Goal: Task Accomplishment & Management: Complete application form

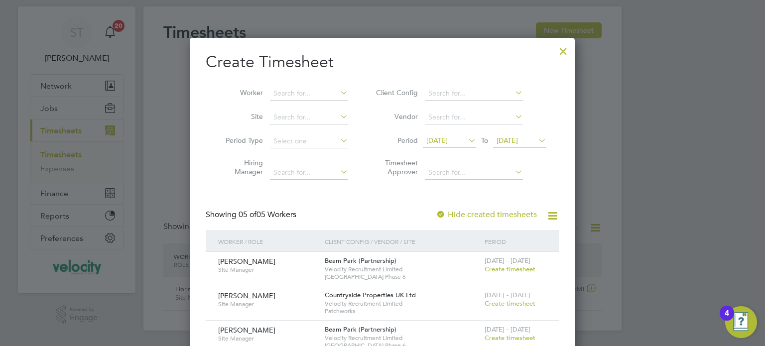
scroll to position [405, 385]
click at [568, 55] on div at bounding box center [563, 49] width 18 height 18
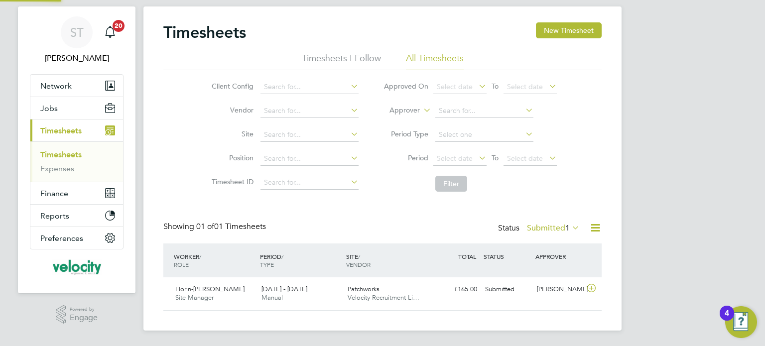
scroll to position [25, 87]
click at [575, 35] on button "New Timesheet" at bounding box center [569, 30] width 66 height 16
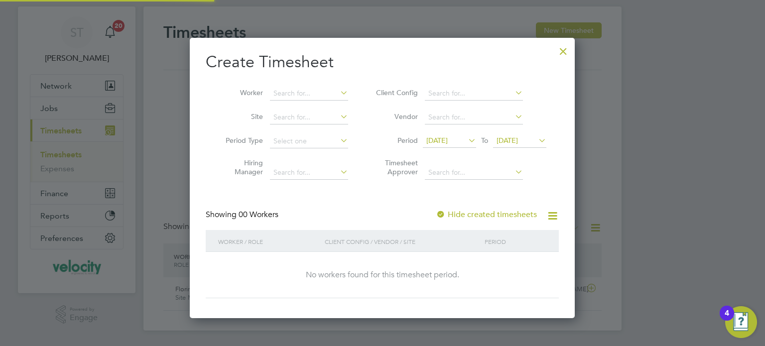
scroll to position [280, 385]
click at [518, 137] on span "25 Sep 2025" at bounding box center [506, 140] width 21 height 9
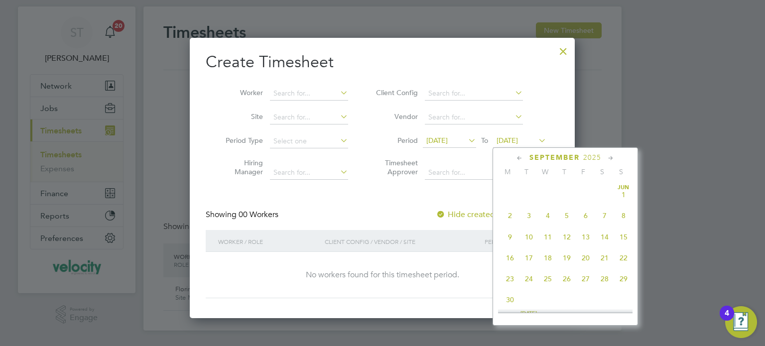
scroll to position [368, 0]
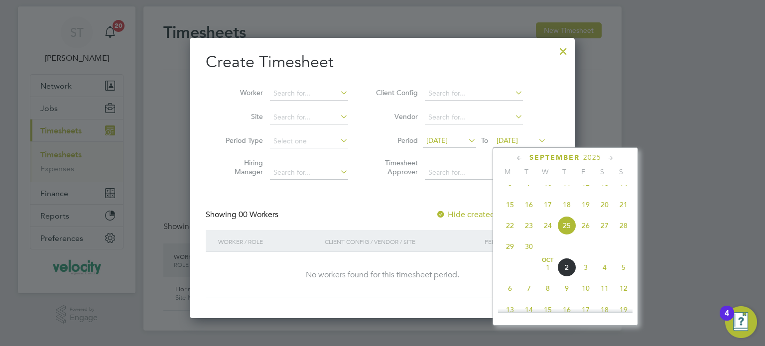
click at [622, 277] on span "5" at bounding box center [623, 267] width 19 height 19
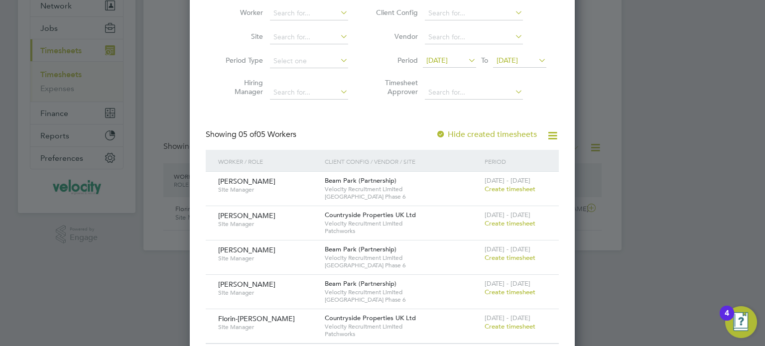
scroll to position [118, 0]
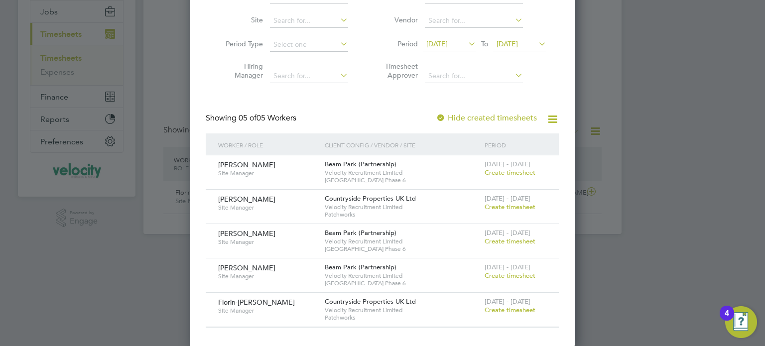
click at [515, 173] on span "Create timesheet" at bounding box center [509, 172] width 51 height 8
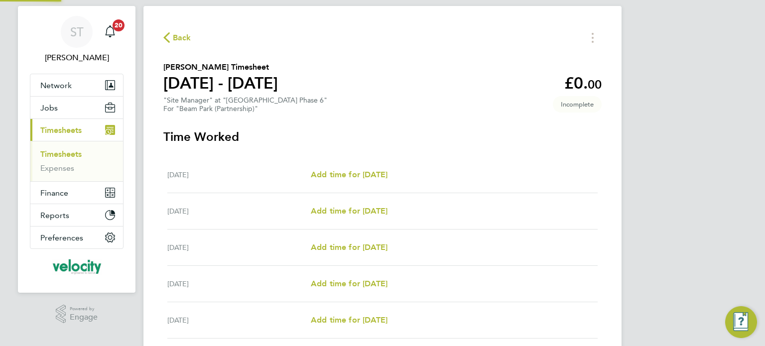
scroll to position [21, 0]
click at [329, 177] on span "Add time for Mon 29 Sep" at bounding box center [349, 174] width 77 height 9
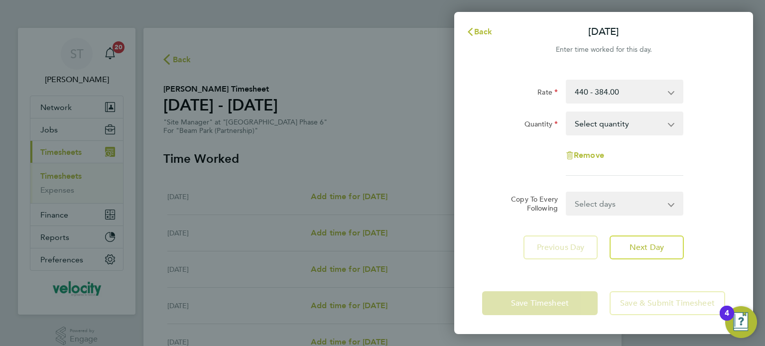
click at [631, 127] on select "Select quantity 0.5 1" at bounding box center [619, 124] width 104 height 22
select select "1"
click at [567, 113] on select "Select quantity 0.5 1" at bounding box center [619, 124] width 104 height 22
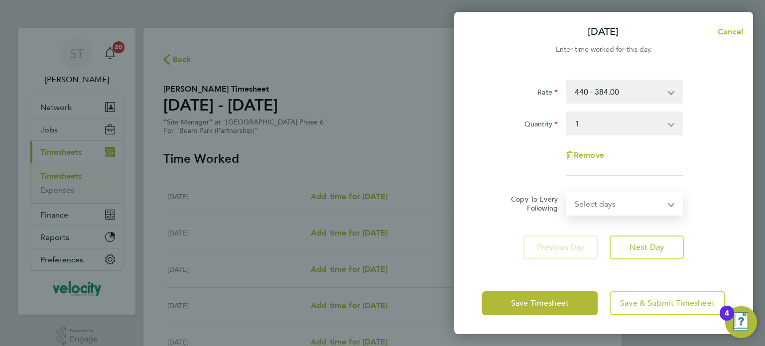
click at [638, 207] on select "Select days Day Weekday (Mon-Fri) Weekend (Sat-Sun) Tuesday Wednesday Thursday …" at bounding box center [619, 204] width 105 height 22
select select "THU"
click at [567, 193] on select "Select days Day Weekday (Mon-Fri) Weekend (Sat-Sun) Tuesday Wednesday Thursday …" at bounding box center [619, 204] width 105 height 22
select select "2025-10-05"
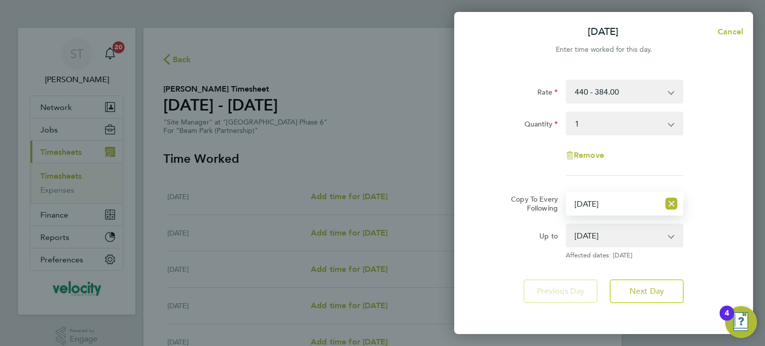
scroll to position [44, 0]
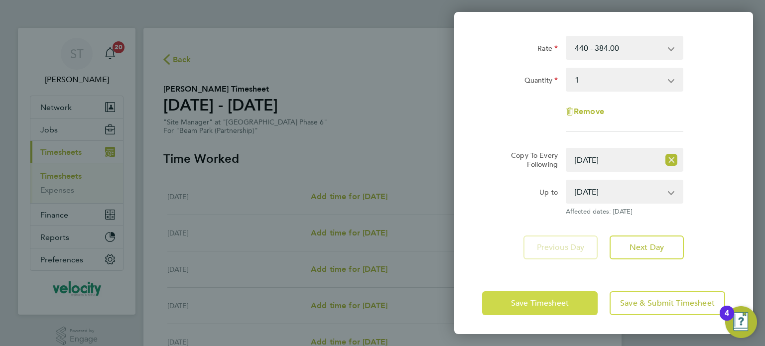
click at [534, 308] on button "Save Timesheet" at bounding box center [540, 303] width 116 height 24
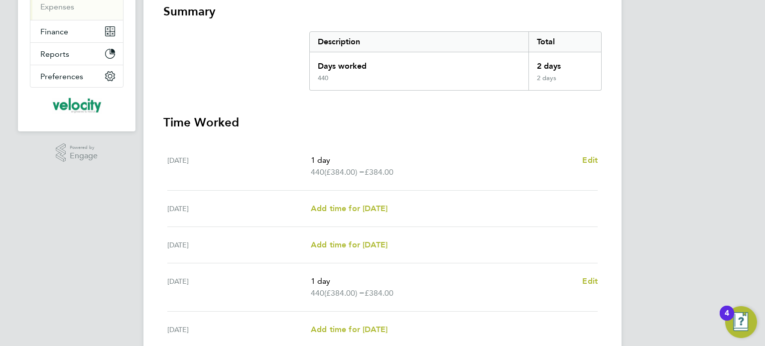
scroll to position [199, 0]
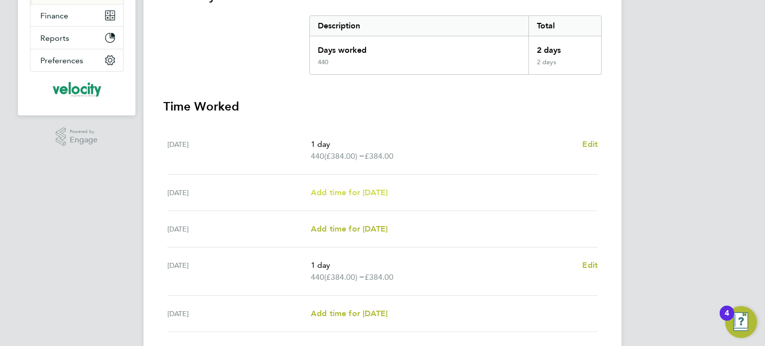
click at [359, 195] on span "Add time for Tue 30 Sep" at bounding box center [349, 192] width 77 height 9
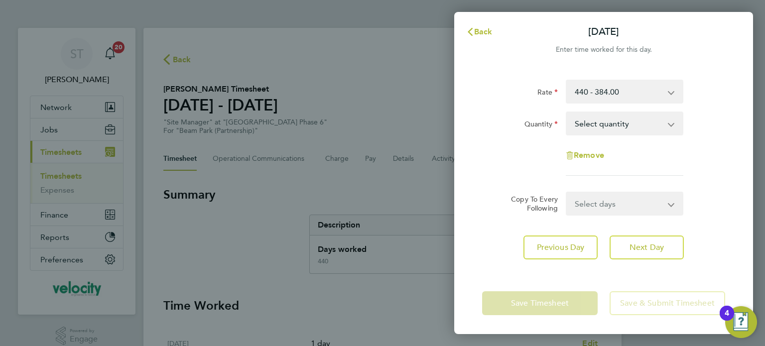
click at [672, 127] on app-icon-cross-button at bounding box center [676, 124] width 12 height 22
click at [615, 127] on select "Select quantity 0.5 1" at bounding box center [619, 124] width 104 height 22
select select "1"
click at [567, 113] on select "Select quantity 0.5 1" at bounding box center [619, 124] width 104 height 22
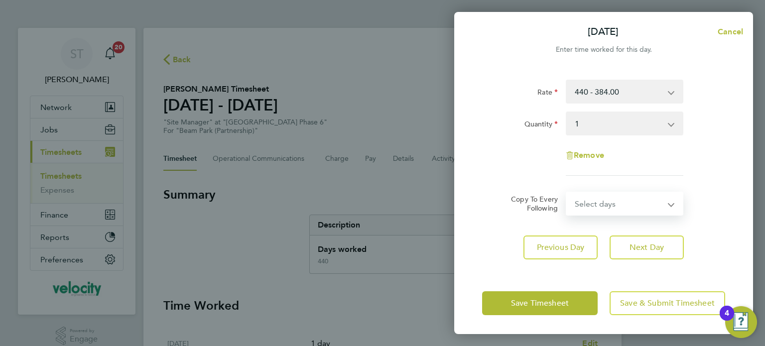
click at [608, 211] on select "Select days Day Weekday (Mon-Fri) Weekend (Sat-Sun) Wednesday Thursday Friday S…" at bounding box center [619, 204] width 105 height 22
select select "DAY"
click at [567, 193] on select "Select days Day Weekday (Mon-Fri) Weekend (Sat-Sun) Wednesday Thursday Friday S…" at bounding box center [619, 204] width 105 height 22
select select "2025-10-05"
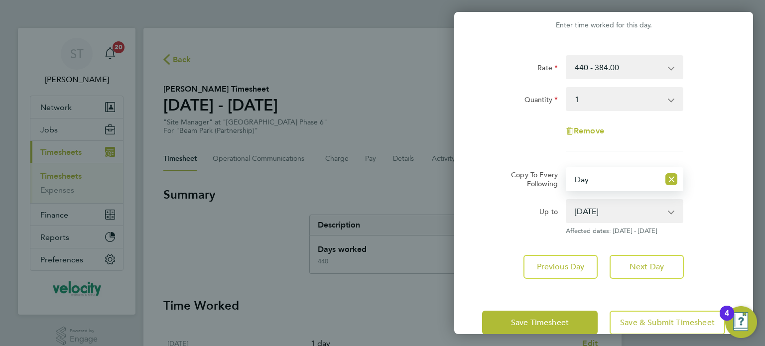
scroll to position [44, 0]
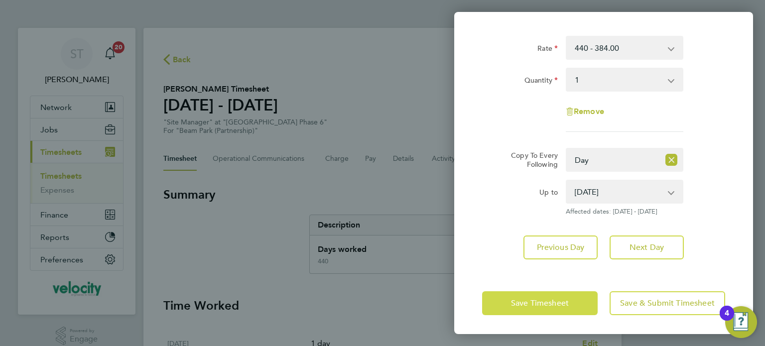
click at [546, 311] on button "Save Timesheet" at bounding box center [540, 303] width 116 height 24
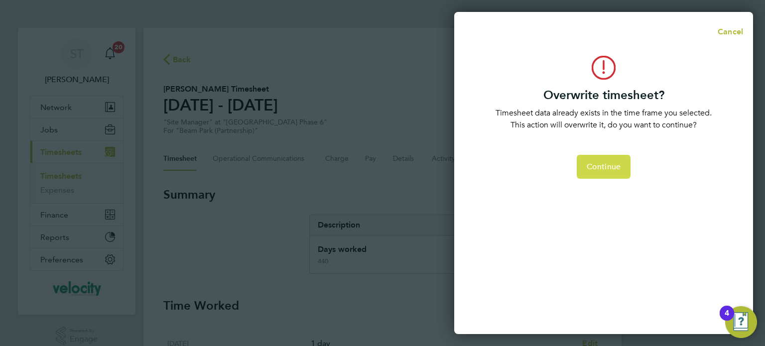
click at [613, 163] on span "Continue" at bounding box center [604, 167] width 34 height 10
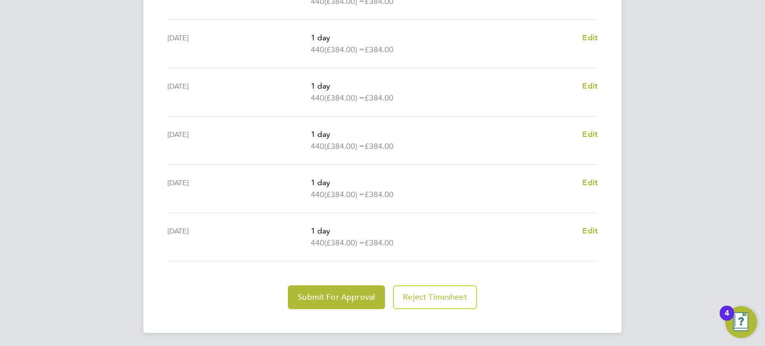
scroll to position [404, 0]
click at [596, 229] on span "Edit" at bounding box center [589, 229] width 15 height 9
select select "1"
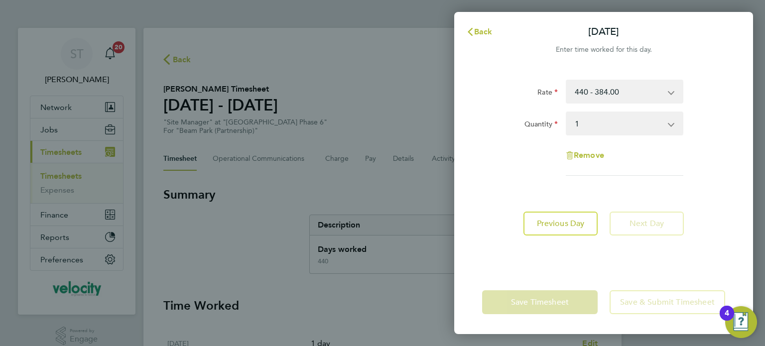
click at [604, 161] on div "Remove" at bounding box center [604, 155] width 84 height 24
click at [602, 155] on span "Remove" at bounding box center [589, 154] width 30 height 9
select select "null"
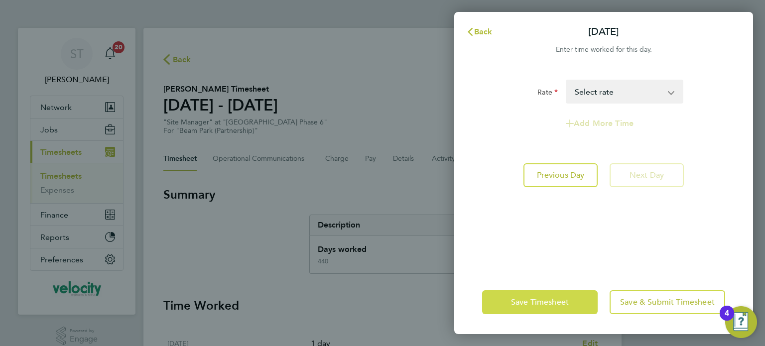
click at [535, 302] on span "Save Timesheet" at bounding box center [540, 302] width 58 height 10
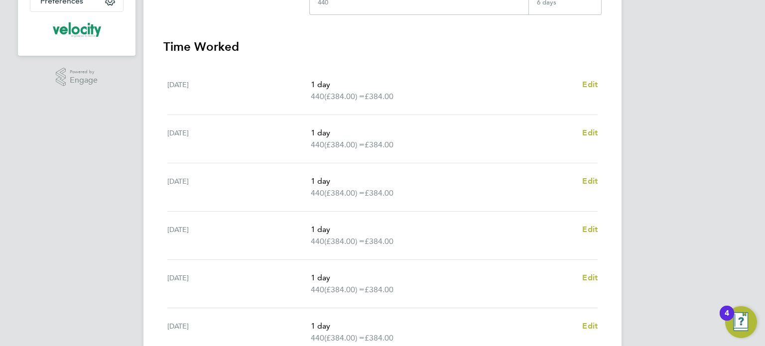
scroll to position [299, 0]
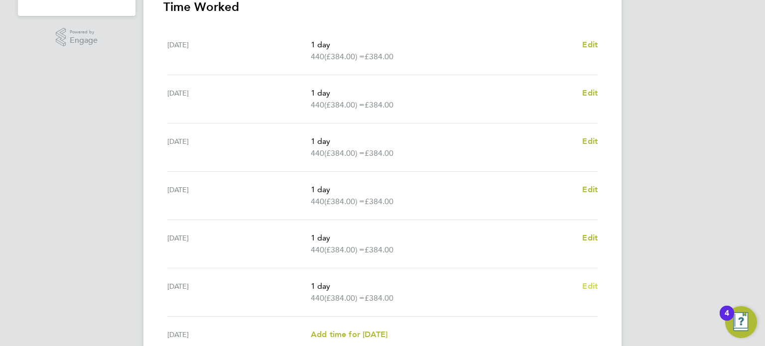
click at [590, 284] on span "Edit" at bounding box center [589, 285] width 15 height 9
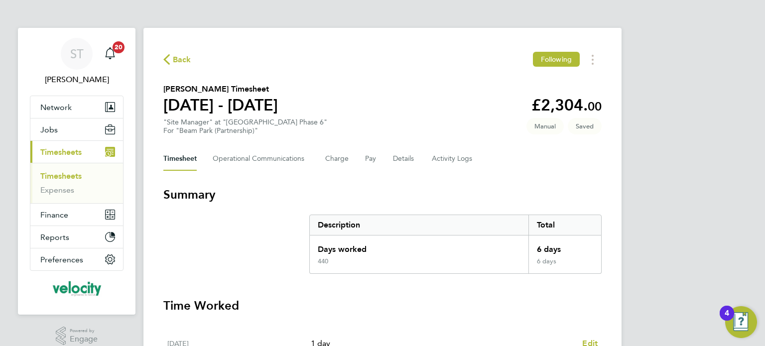
select select "1"
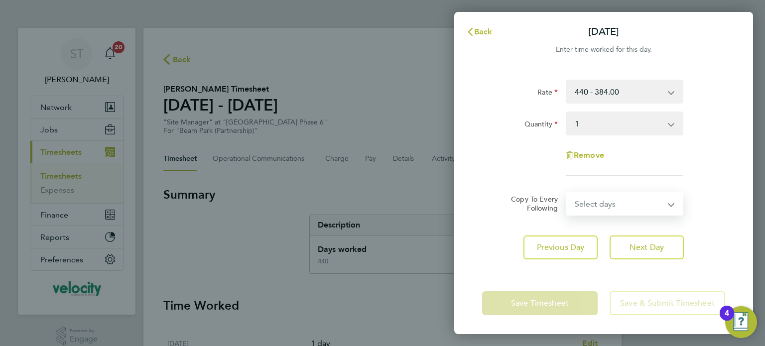
click at [594, 213] on select "Select days Sunday" at bounding box center [619, 204] width 105 height 22
click at [590, 150] on div "Remove" at bounding box center [604, 155] width 84 height 24
click at [589, 154] on span "Remove" at bounding box center [589, 154] width 30 height 9
select select "null"
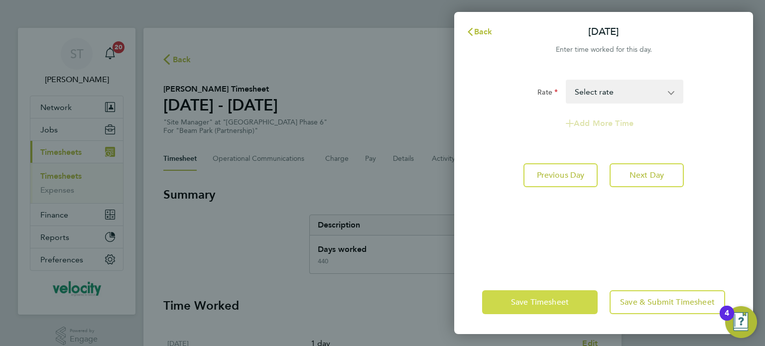
click at [548, 303] on span "Save Timesheet" at bounding box center [540, 302] width 58 height 10
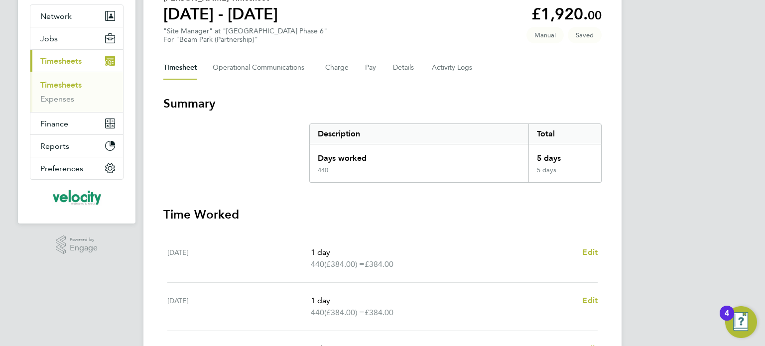
scroll to position [249, 0]
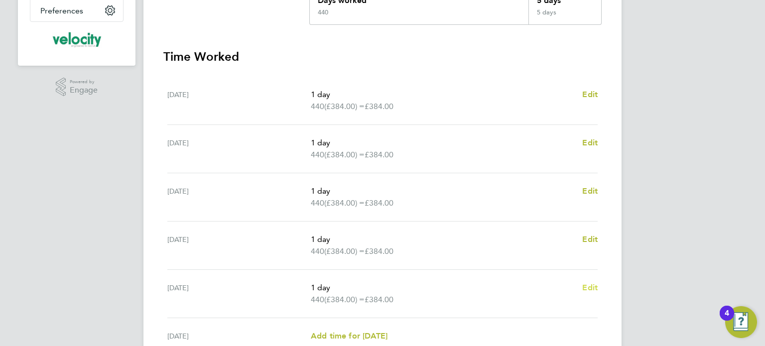
click at [592, 286] on span "Edit" at bounding box center [589, 287] width 15 height 9
select select "1"
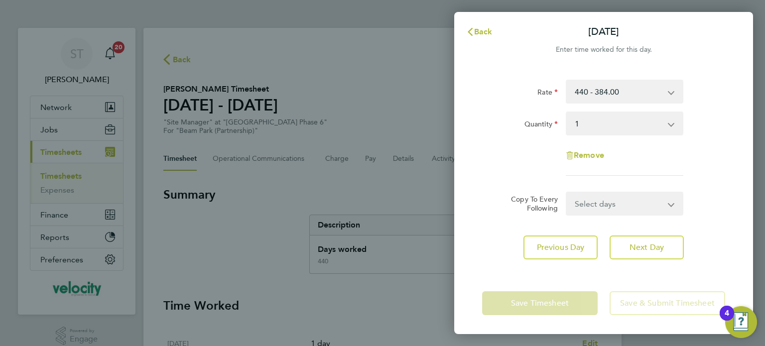
click at [594, 211] on select "Select days Day Weekend (Sat-Sun) Saturday Sunday" at bounding box center [619, 204] width 105 height 22
select select "DAY"
click at [567, 193] on select "Select days Day Weekend (Sat-Sun) Saturday Sunday" at bounding box center [619, 204] width 105 height 22
select select "2025-10-05"
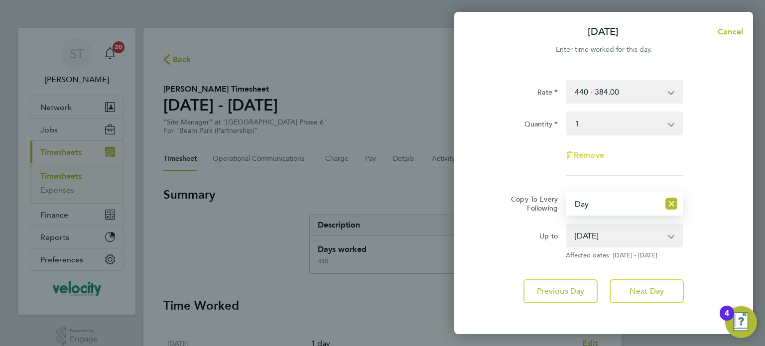
click at [578, 154] on span "Remove" at bounding box center [589, 154] width 30 height 9
select select "null"
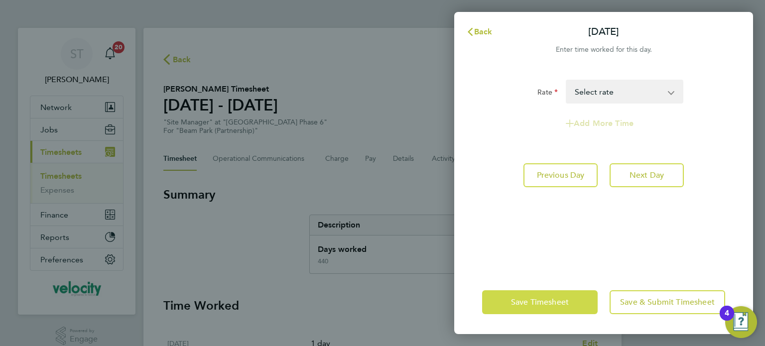
click at [542, 300] on span "Save Timesheet" at bounding box center [540, 302] width 58 height 10
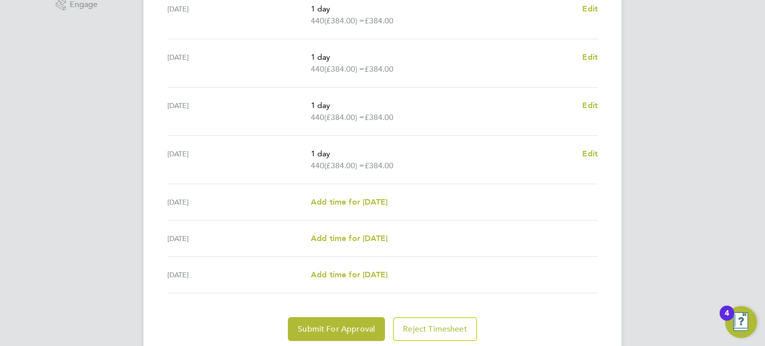
scroll to position [349, 0]
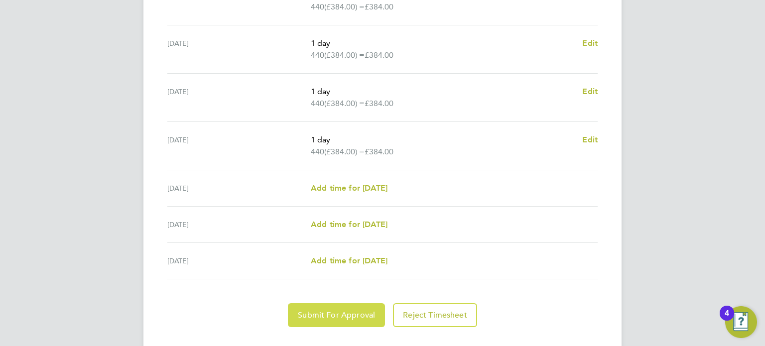
click at [327, 320] on button "Submit For Approval" at bounding box center [336, 315] width 97 height 24
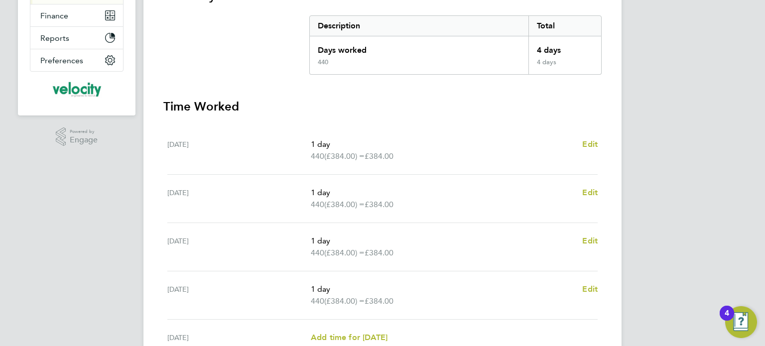
scroll to position [50, 0]
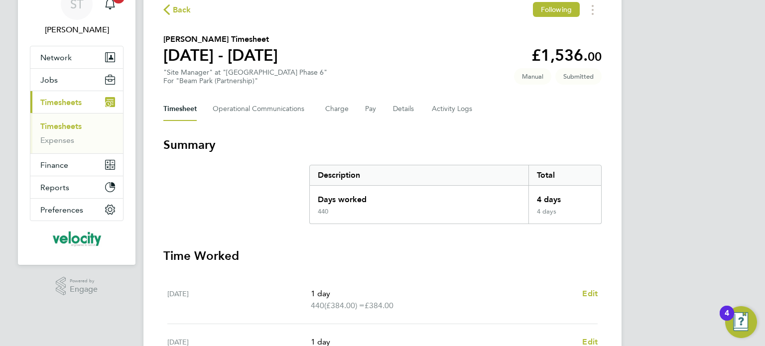
click at [175, 10] on span "Back" at bounding box center [182, 10] width 18 height 12
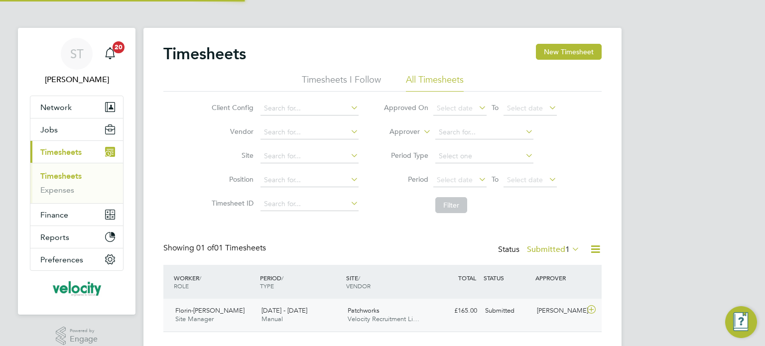
scroll to position [25, 87]
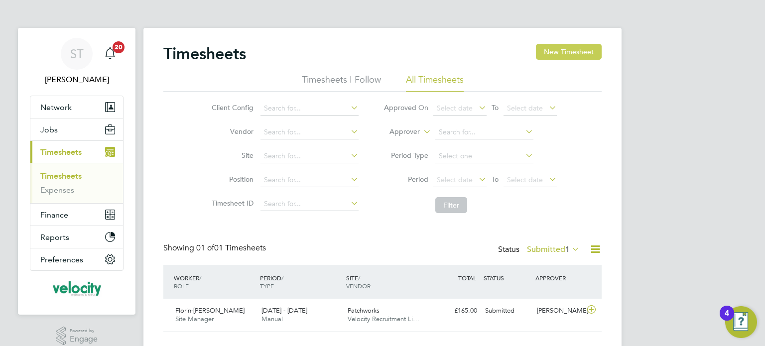
click at [586, 50] on button "New Timesheet" at bounding box center [569, 52] width 66 height 16
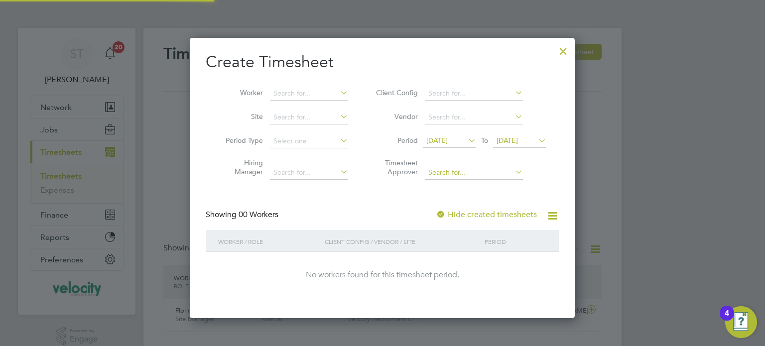
scroll to position [280, 385]
click at [518, 140] on span "25 Sep 2025" at bounding box center [506, 140] width 21 height 9
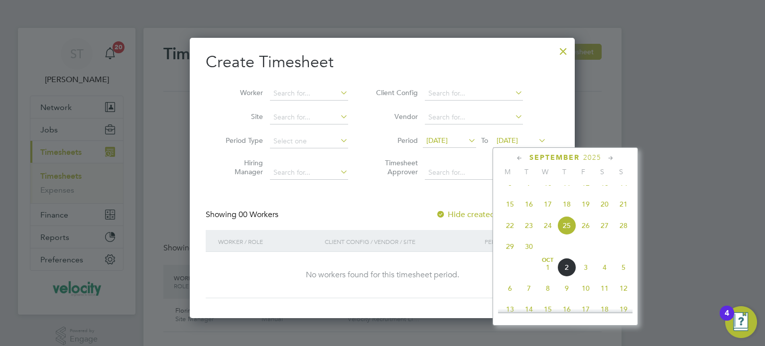
click at [623, 277] on span "5" at bounding box center [623, 267] width 19 height 19
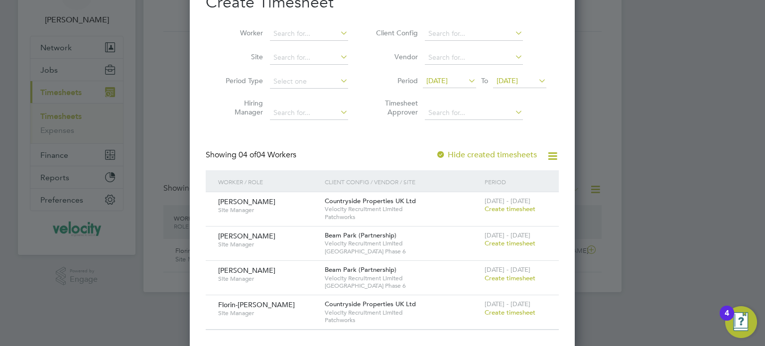
scroll to position [62, 0]
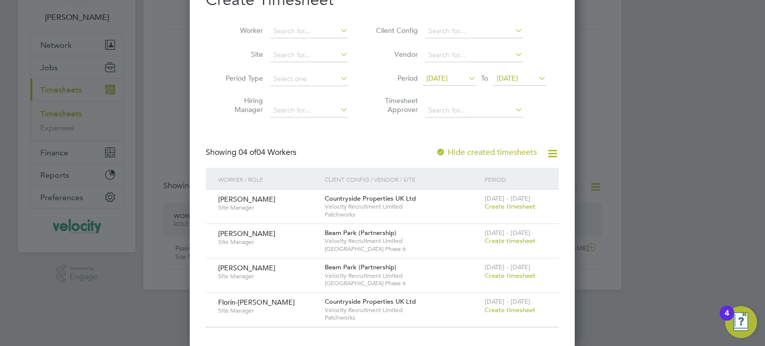
click at [515, 244] on span "Create timesheet" at bounding box center [509, 241] width 51 height 8
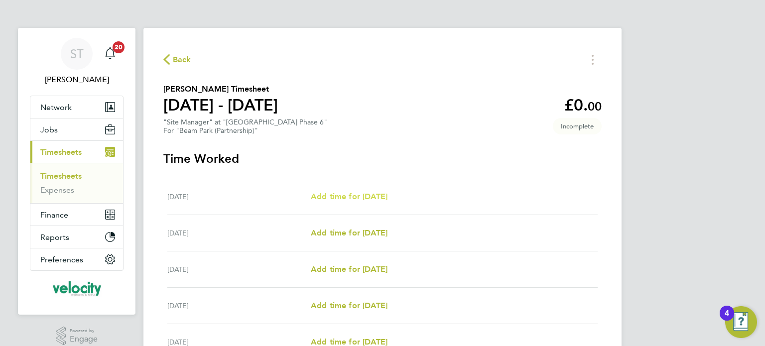
click at [366, 197] on span "Add time for Mon 29 Sep" at bounding box center [349, 196] width 77 height 9
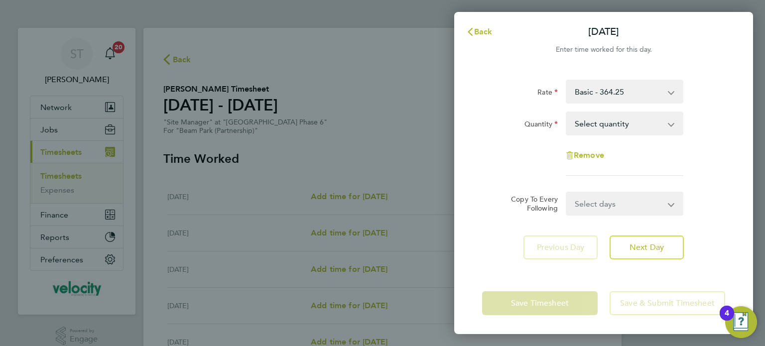
click at [598, 130] on select "Select quantity 0.5 1" at bounding box center [619, 124] width 104 height 22
select select "1"
click at [567, 113] on select "Select quantity 0.5 1" at bounding box center [619, 124] width 104 height 22
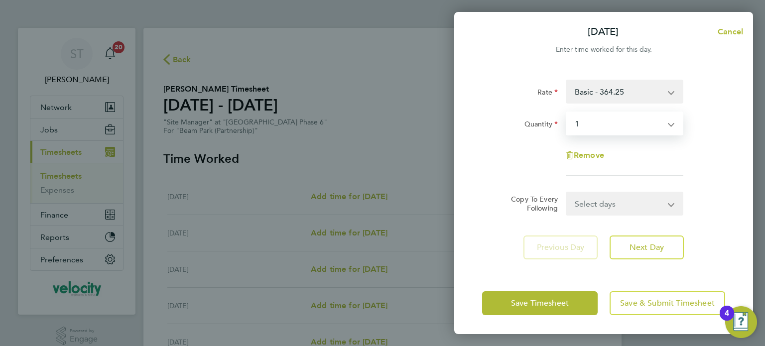
drag, startPoint x: 603, startPoint y: 200, endPoint x: 603, endPoint y: 213, distance: 12.9
click at [603, 200] on select "Select days Day Weekday (Mon-Fri) Weekend (Sat-Sun) Tuesday Wednesday Thursday …" at bounding box center [619, 204] width 105 height 22
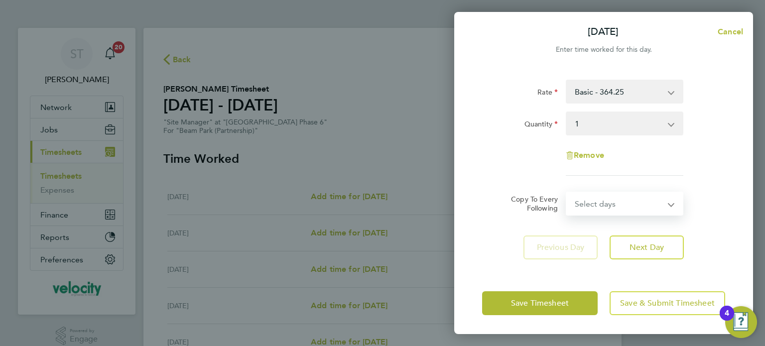
select select "WEEKDAY"
click at [567, 193] on select "Select days Day Weekday (Mon-Fri) Weekend (Sat-Sun) Tuesday Wednesday Thursday …" at bounding box center [619, 204] width 105 height 22
select select "2025-10-05"
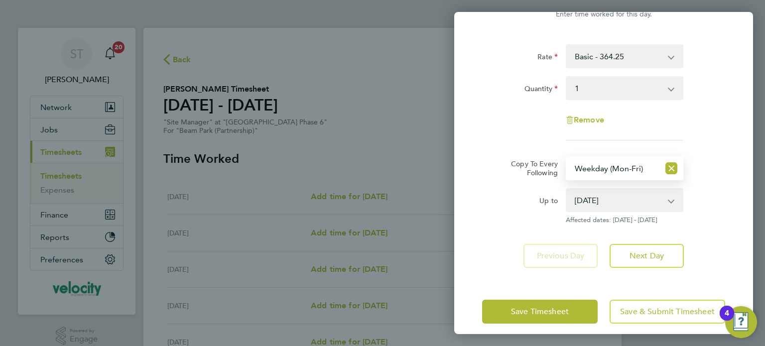
scroll to position [44, 0]
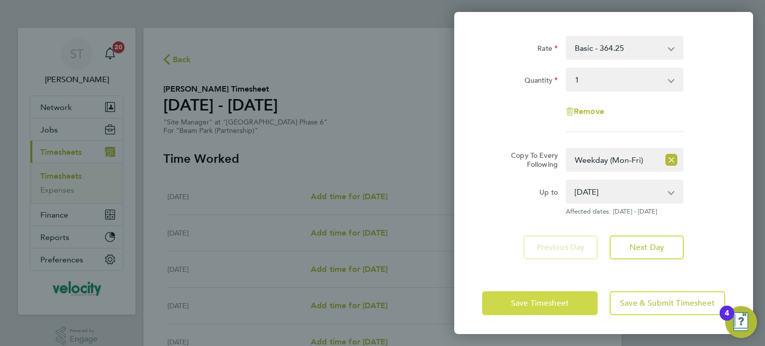
click at [546, 306] on span "Save Timesheet" at bounding box center [540, 303] width 58 height 10
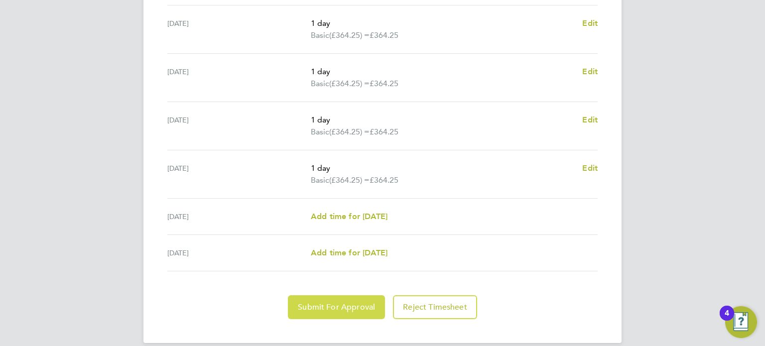
scroll to position [380, 0]
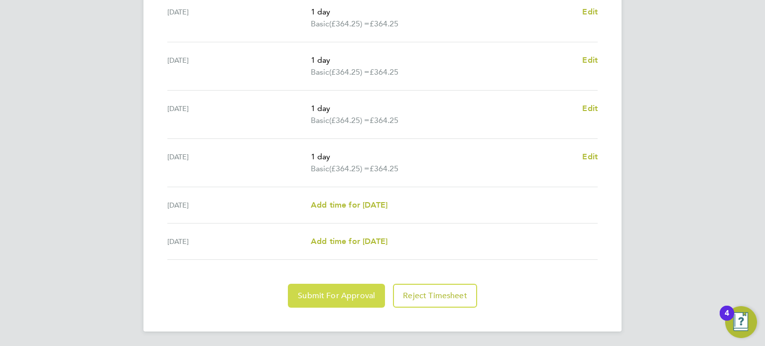
click at [341, 298] on span "Submit For Approval" at bounding box center [336, 296] width 77 height 10
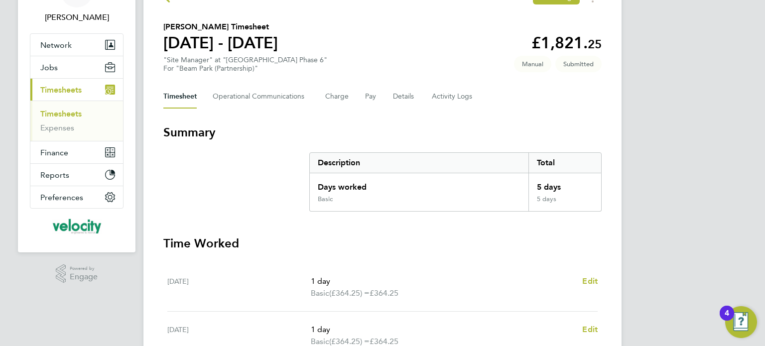
scroll to position [0, 0]
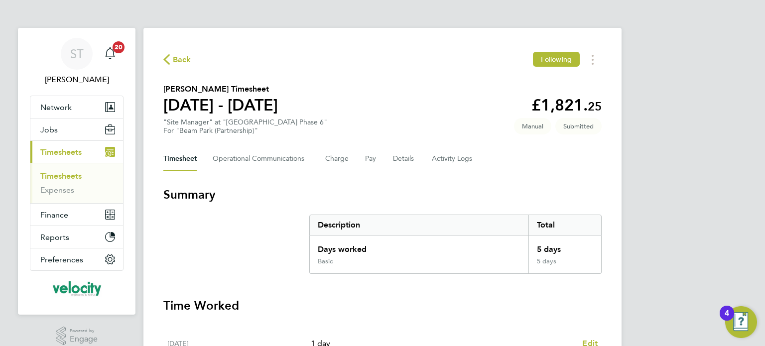
click at [183, 65] on span "Back" at bounding box center [182, 60] width 18 height 12
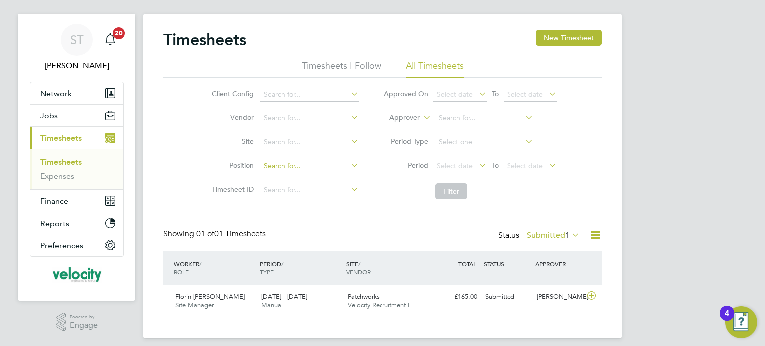
scroll to position [21, 0]
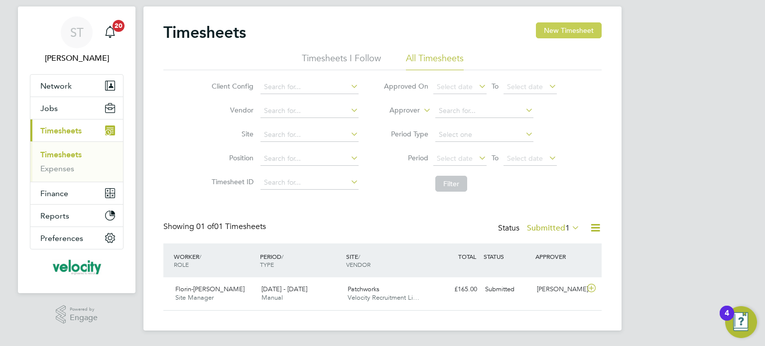
click at [595, 27] on button "New Timesheet" at bounding box center [569, 30] width 66 height 16
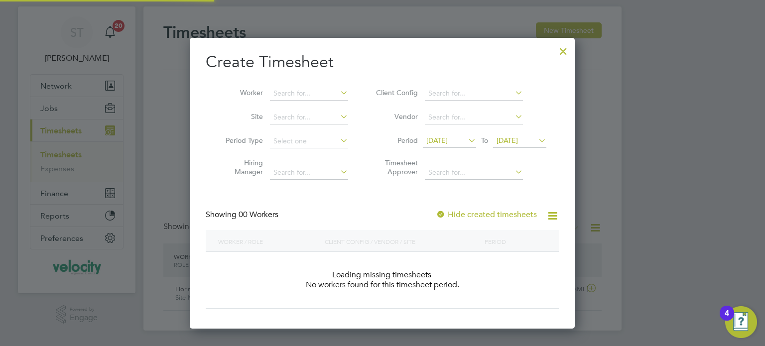
scroll to position [5, 5]
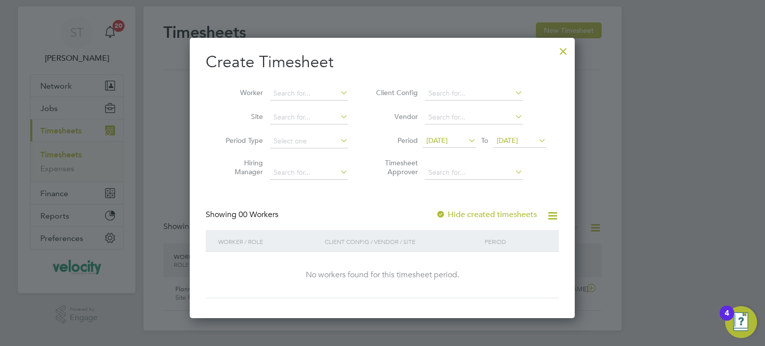
click at [514, 137] on span "25 Sep 2025" at bounding box center [506, 140] width 21 height 9
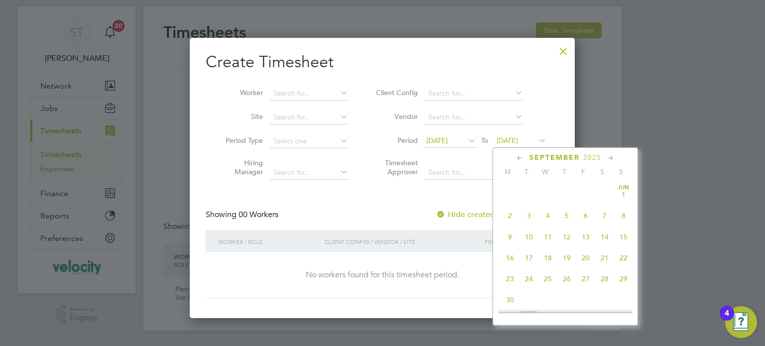
scroll to position [368, 0]
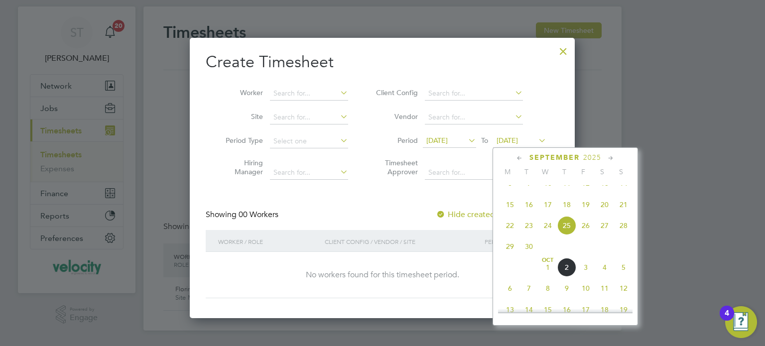
click at [619, 275] on span "5" at bounding box center [623, 267] width 19 height 19
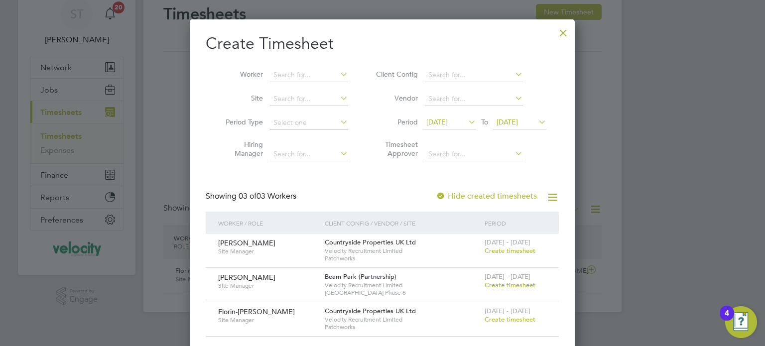
scroll to position [50, 0]
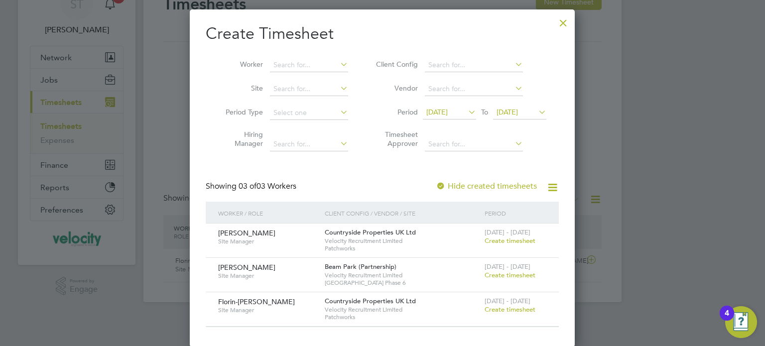
click at [532, 272] on span "Create timesheet" at bounding box center [509, 275] width 51 height 8
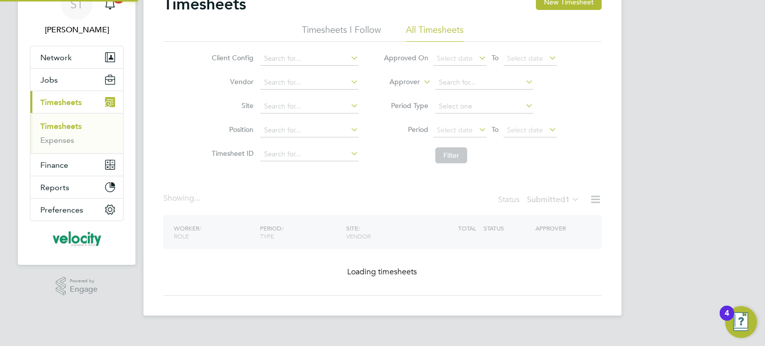
scroll to position [30, 0]
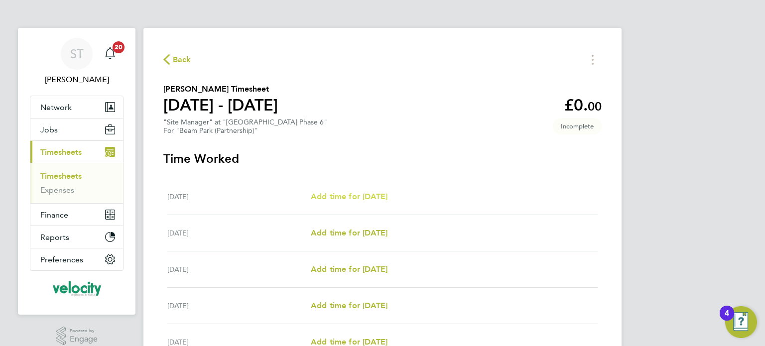
click at [387, 199] on span "Add time for Mon 29 Sep" at bounding box center [349, 196] width 77 height 9
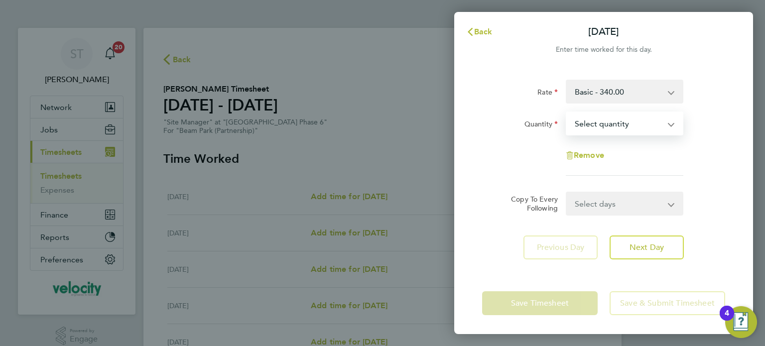
click at [620, 127] on select "Select quantity 0.5 1" at bounding box center [619, 124] width 104 height 22
select select "1"
click at [567, 113] on select "Select quantity 0.5 1" at bounding box center [619, 124] width 104 height 22
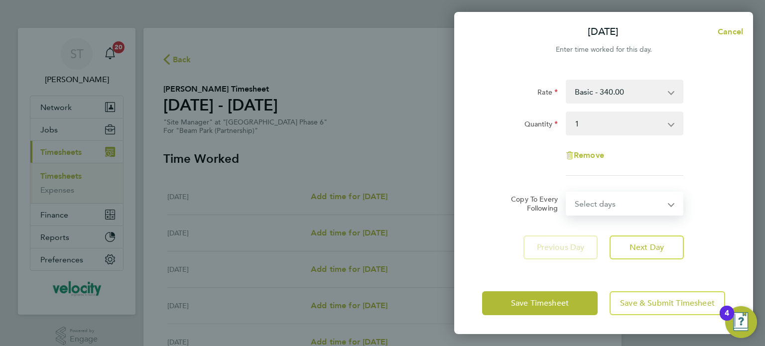
click at [606, 201] on select "Select days Day Weekday (Mon-Fri) Weekend (Sat-Sun) Tuesday Wednesday Thursday …" at bounding box center [619, 204] width 105 height 22
select select "WEEKDAY"
click at [567, 193] on select "Select days Day Weekday (Mon-Fri) Weekend (Sat-Sun) Tuesday Wednesday Thursday …" at bounding box center [619, 204] width 105 height 22
select select "2025-10-05"
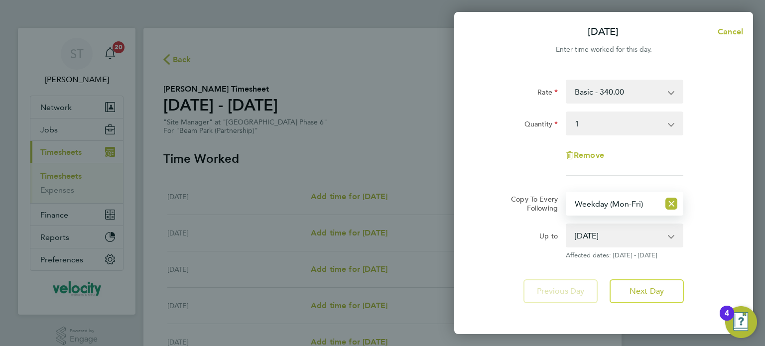
scroll to position [44, 0]
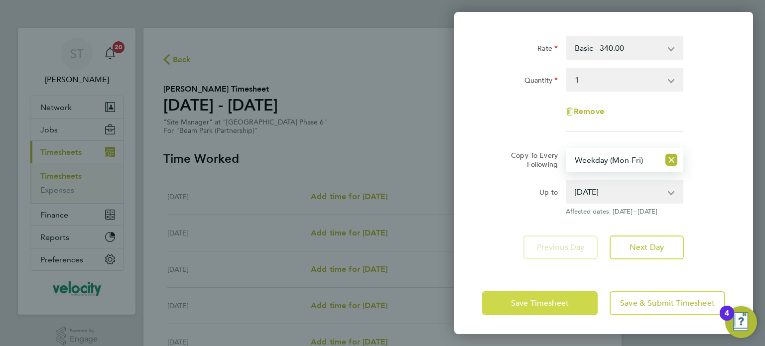
click at [539, 301] on span "Save Timesheet" at bounding box center [540, 303] width 58 height 10
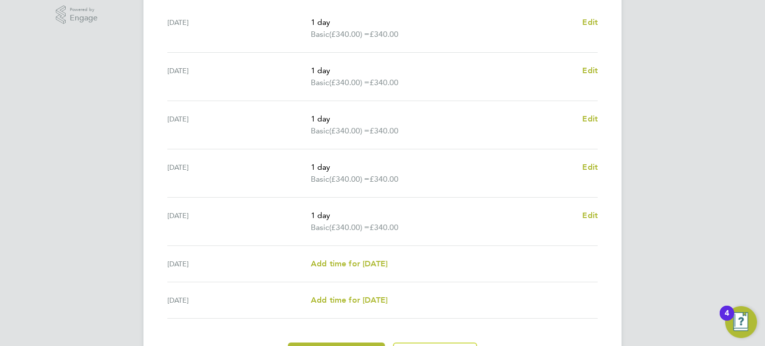
scroll to position [380, 0]
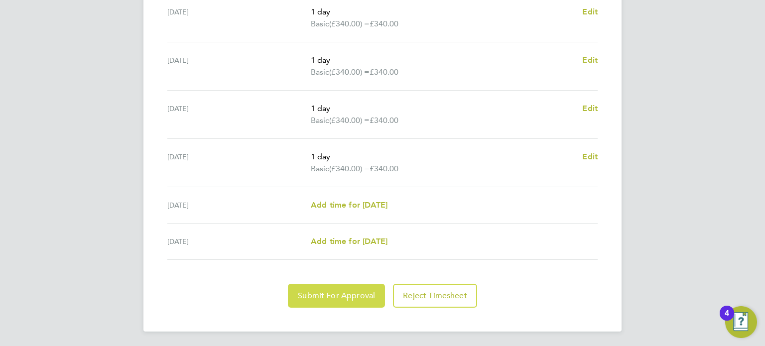
click at [343, 291] on span "Submit For Approval" at bounding box center [336, 296] width 77 height 10
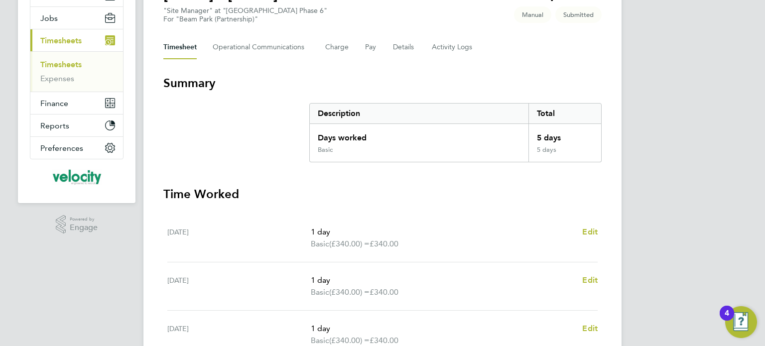
scroll to position [0, 0]
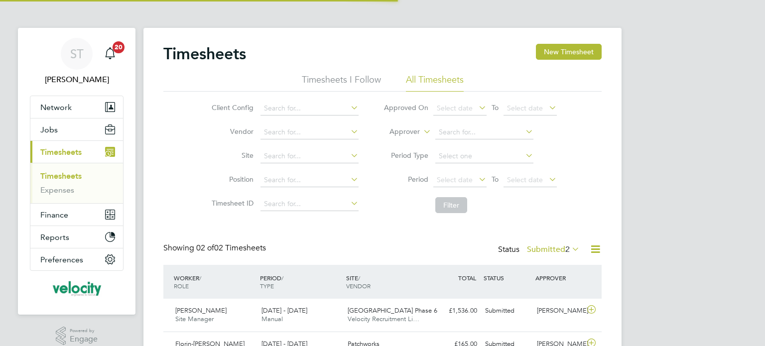
scroll to position [25, 87]
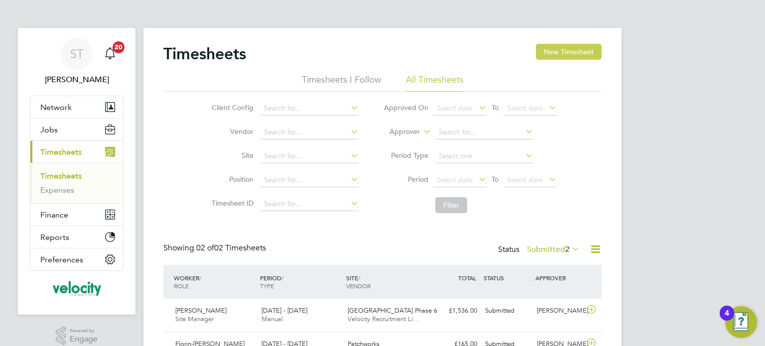
click at [572, 51] on button "New Timesheet" at bounding box center [569, 52] width 66 height 16
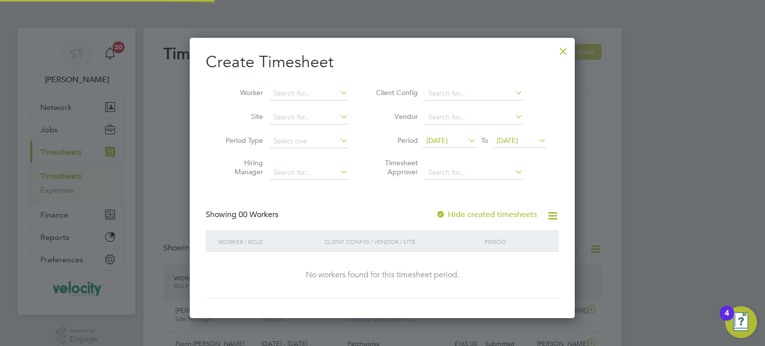
scroll to position [280, 385]
click at [536, 138] on icon at bounding box center [536, 140] width 0 height 14
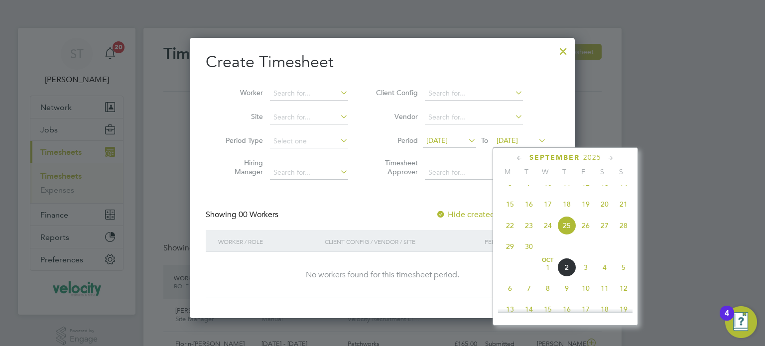
click at [625, 277] on span "5" at bounding box center [623, 267] width 19 height 19
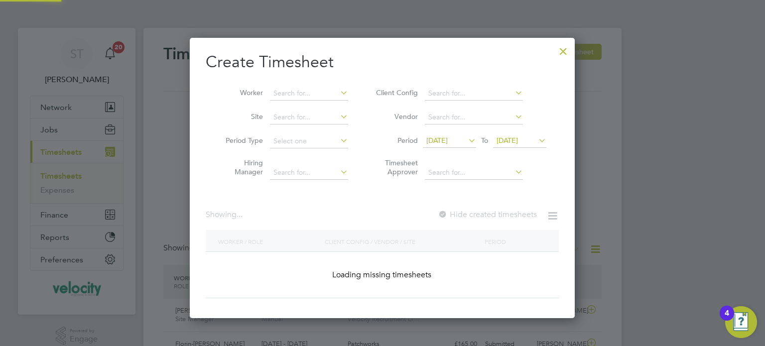
scroll to position [302, 385]
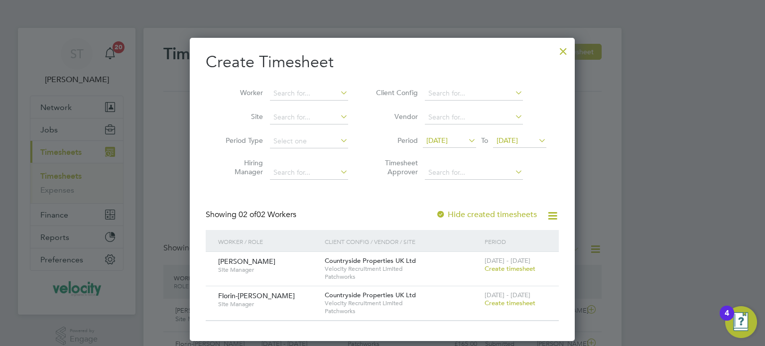
click at [564, 52] on div at bounding box center [563, 49] width 18 height 18
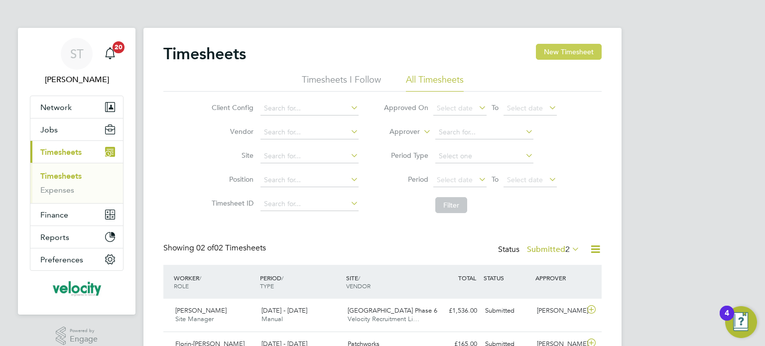
scroll to position [25, 87]
click at [634, 203] on div "ST Sarah Taylor Notifications 20 Applications: Network Team Members Businesses …" at bounding box center [382, 200] width 765 height 401
click at [663, 200] on div "ST Sarah Taylor Notifications 20 Applications: Network Team Members Businesses …" at bounding box center [382, 200] width 765 height 401
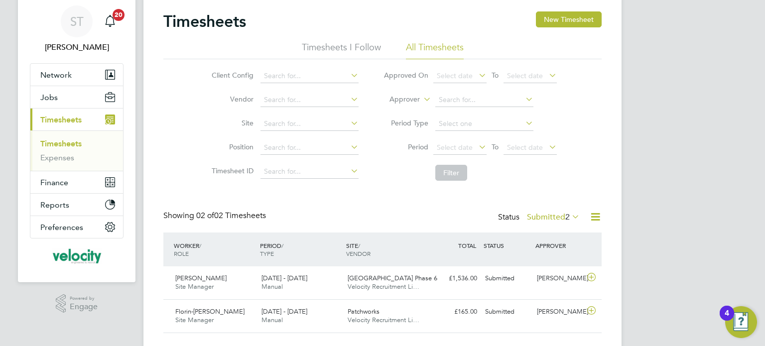
scroll to position [50, 0]
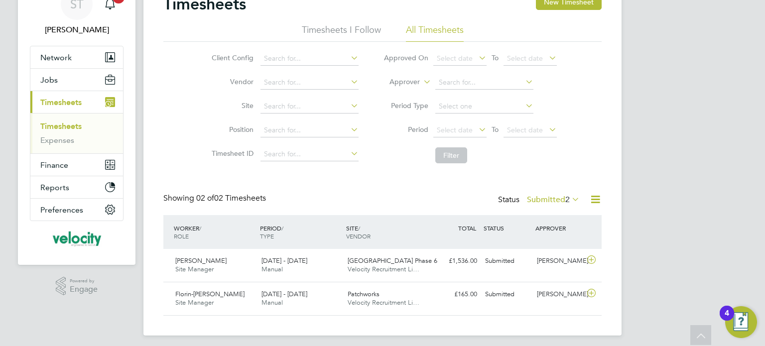
click at [761, 16] on div "ST Sarah Taylor Notifications 20 Applications: Network Team Members Businesses …" at bounding box center [382, 150] width 765 height 401
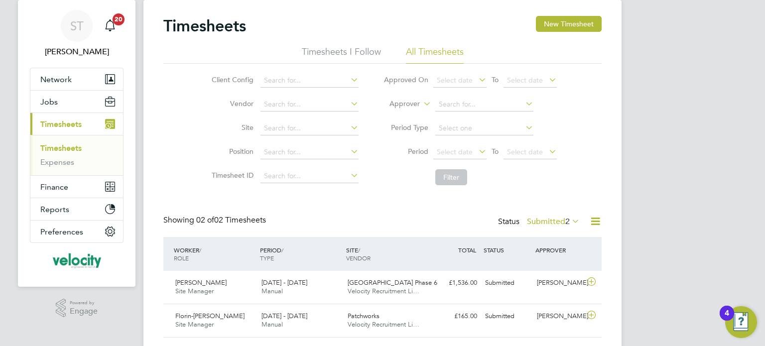
scroll to position [54, 0]
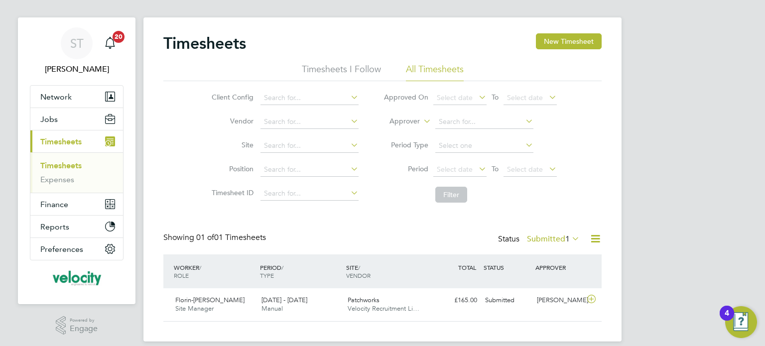
scroll to position [21, 0]
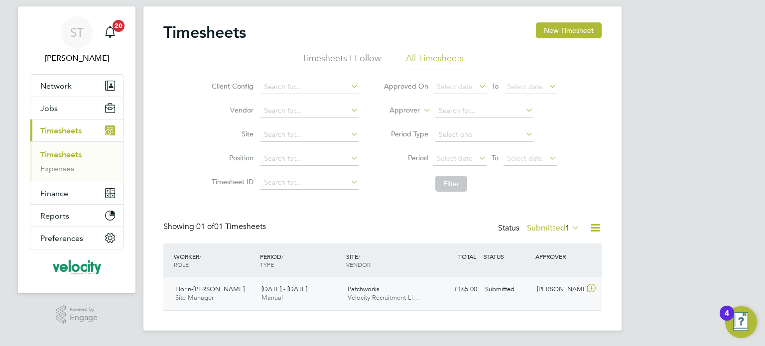
click at [550, 294] on div "Linsey McGovern" at bounding box center [559, 289] width 52 height 16
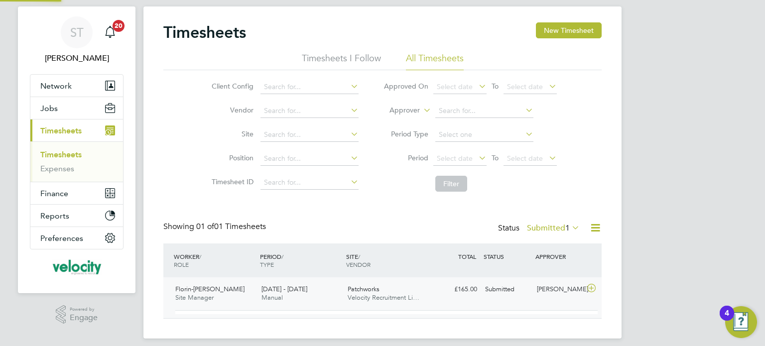
scroll to position [16, 97]
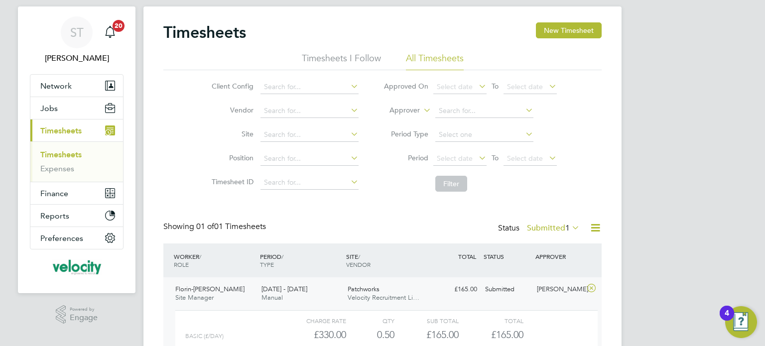
click at [590, 284] on icon at bounding box center [591, 288] width 12 height 8
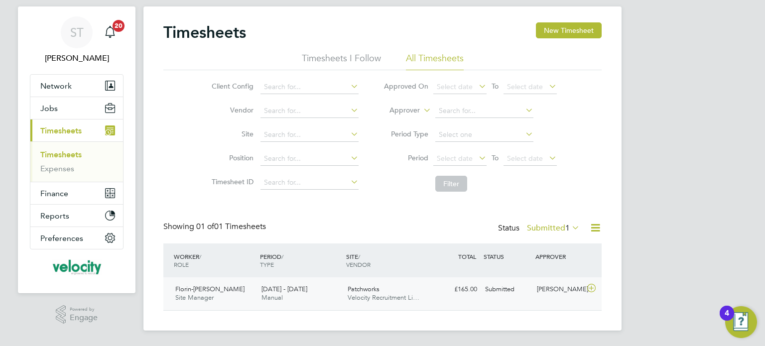
click at [366, 294] on span "Velocity Recruitment Li…" at bounding box center [384, 297] width 72 height 8
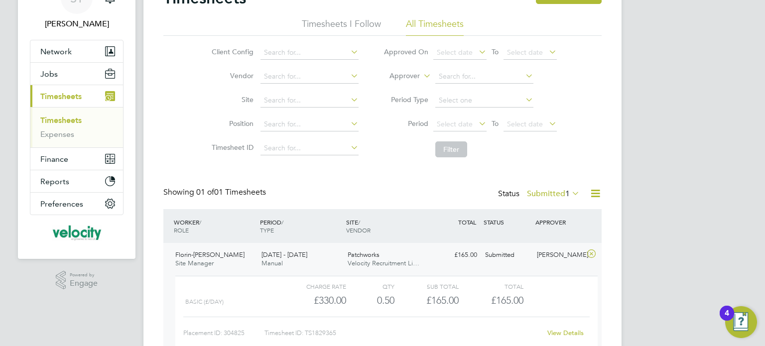
scroll to position [113, 0]
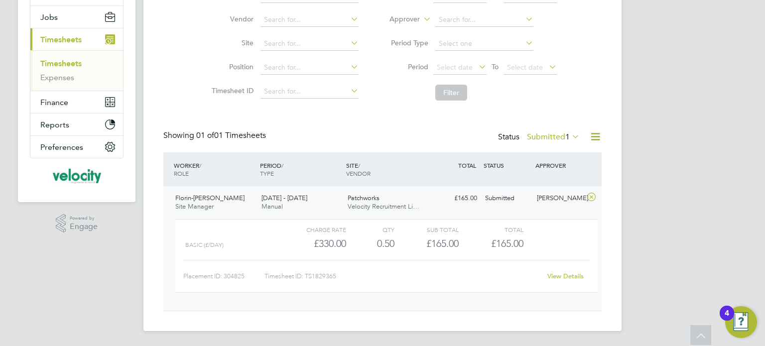
click at [594, 286] on div "Charge rate QTY Sub Total Total Basic (£/day) £330.00 0.5 0.50 1 £165.00 £165.0…" at bounding box center [386, 256] width 422 height 74
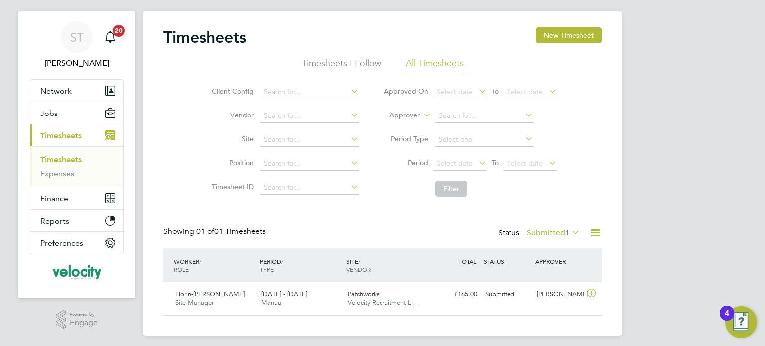
scroll to position [21, 0]
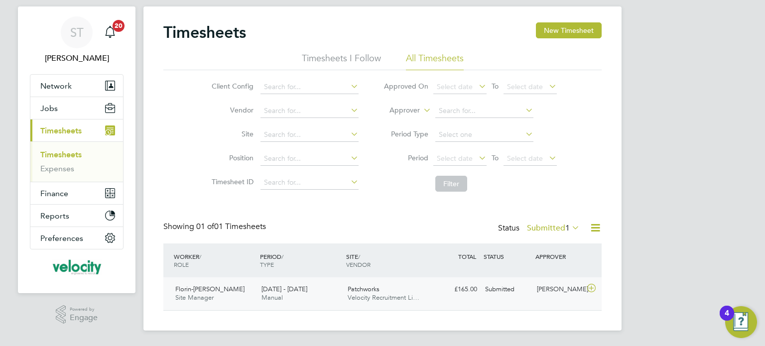
click at [545, 298] on div "[PERSON_NAME]" at bounding box center [559, 289] width 52 height 16
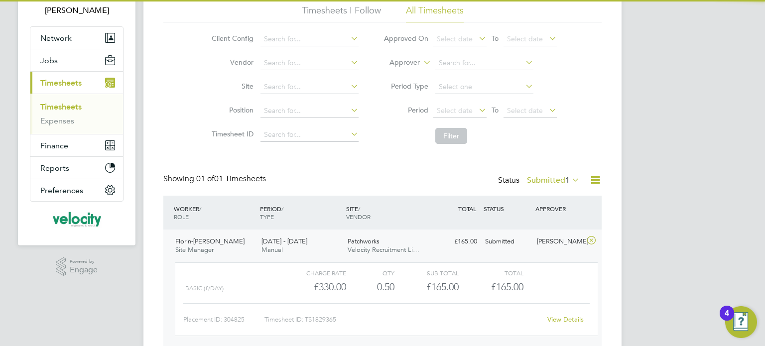
scroll to position [113, 0]
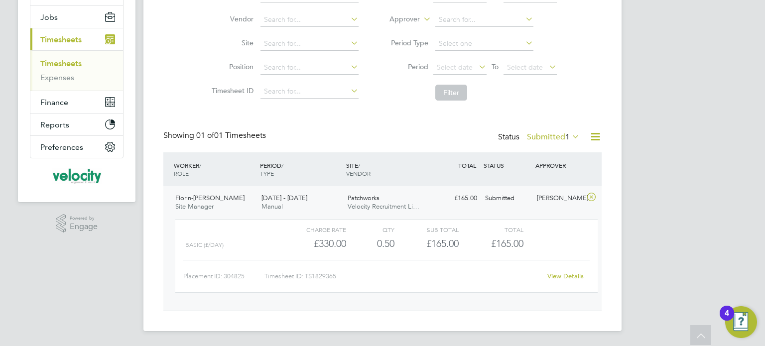
click at [593, 288] on div "Charge rate QTY Sub Total Total Basic (£/day) £330.00 0.5 0.50 1 £165.00 £165.0…" at bounding box center [386, 256] width 422 height 74
click at [539, 230] on div "Charge rate QTY Sub Total Total" at bounding box center [386, 230] width 422 height 12
click at [571, 279] on link "View Details" at bounding box center [565, 276] width 36 height 8
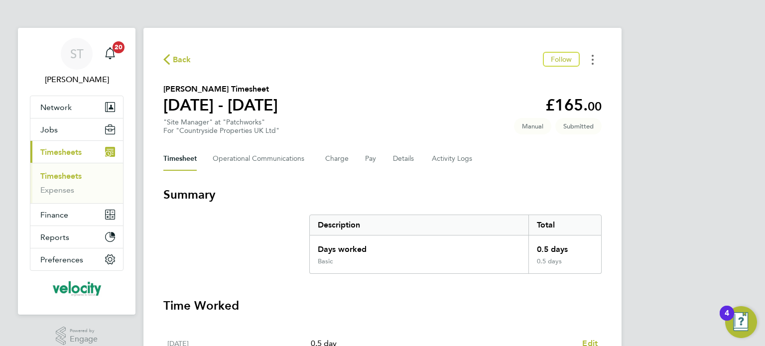
click at [594, 63] on button "Timesheets Menu" at bounding box center [593, 59] width 18 height 15
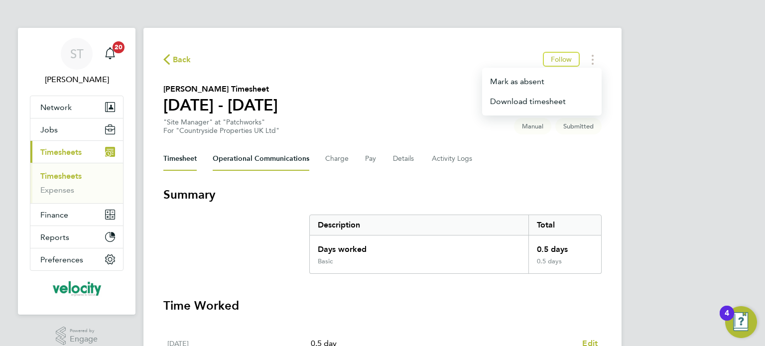
click at [300, 162] on Communications-tab "Operational Communications" at bounding box center [261, 159] width 97 height 24
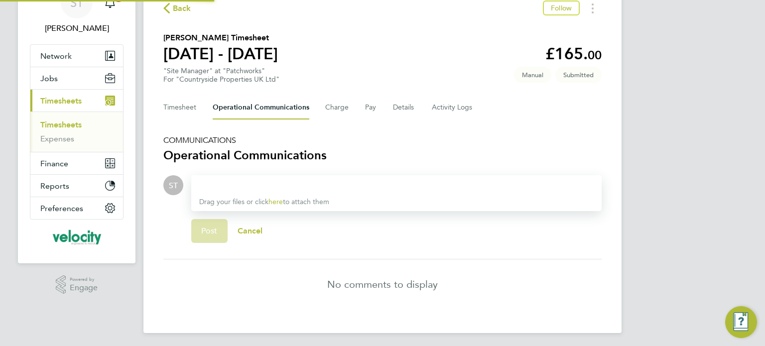
scroll to position [52, 0]
click at [335, 106] on button "Charge" at bounding box center [337, 107] width 24 height 24
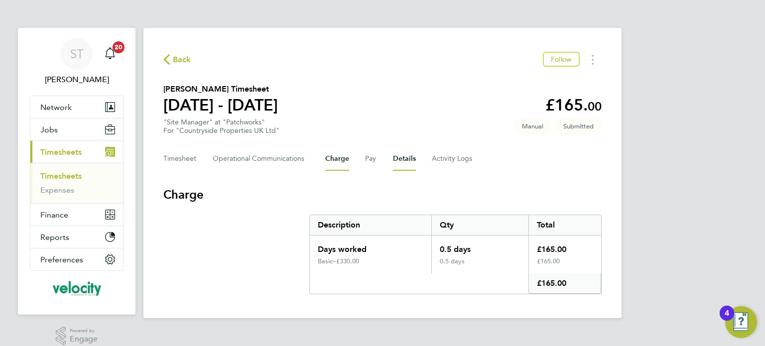
click at [411, 156] on button "Details" at bounding box center [404, 159] width 23 height 24
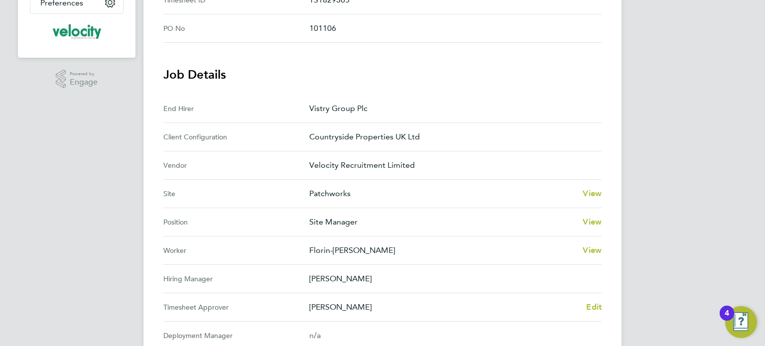
scroll to position [349, 0]
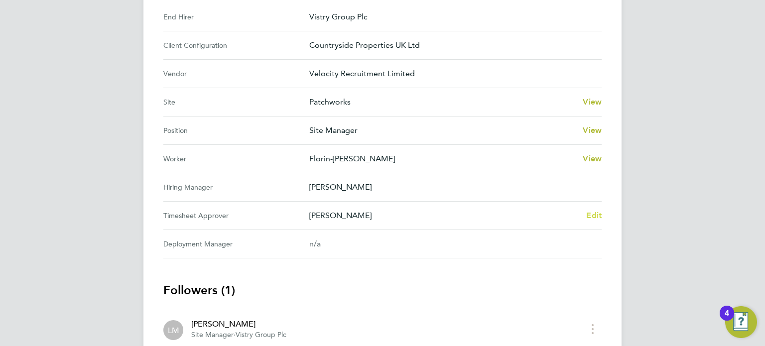
click at [599, 213] on span "Edit" at bounding box center [593, 215] width 15 height 9
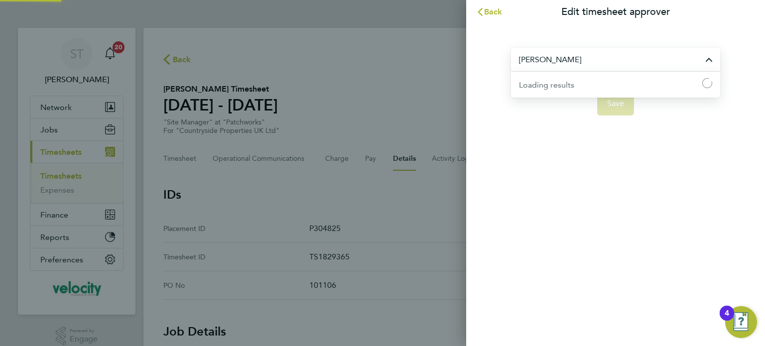
click at [570, 58] on input "[PERSON_NAME]" at bounding box center [615, 59] width 209 height 23
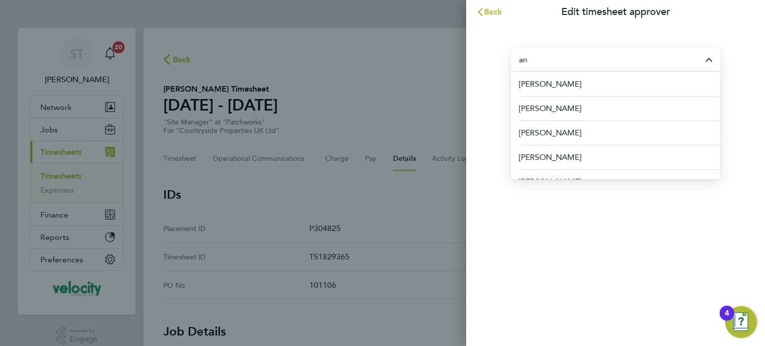
type input "a"
paste input "[PERSON_NAME][EMAIL_ADDRESS][DOMAIN_NAME]"
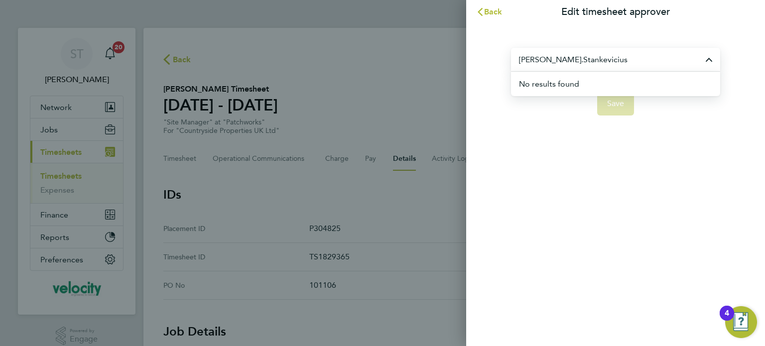
click at [548, 61] on input "[PERSON_NAME].Stankevicius" at bounding box center [615, 59] width 209 height 23
drag, startPoint x: 599, startPoint y: 61, endPoint x: 453, endPoint y: 56, distance: 146.5
click at [453, 56] on div "Back Edit timesheet approver [PERSON_NAME] No results found Save" at bounding box center [382, 173] width 765 height 346
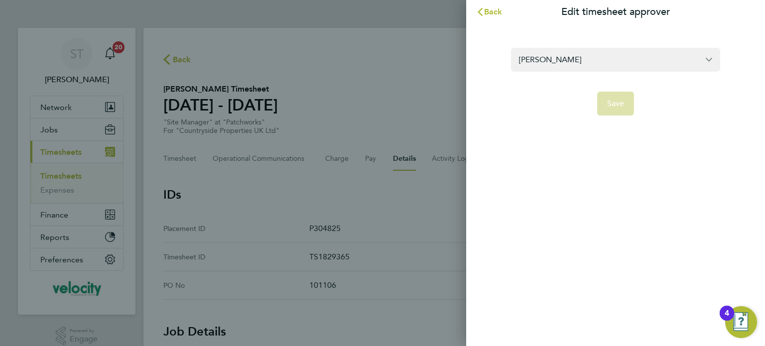
drag, startPoint x: 604, startPoint y: 57, endPoint x: 395, endPoint y: 57, distance: 208.6
click at [395, 57] on div "Back Edit timesheet approver [PERSON_NAME] Save" at bounding box center [382, 173] width 765 height 346
click at [713, 59] on input "[PERSON_NAME] g" at bounding box center [615, 59] width 209 height 23
type input "d"
click at [691, 60] on input "text" at bounding box center [615, 59] width 209 height 23
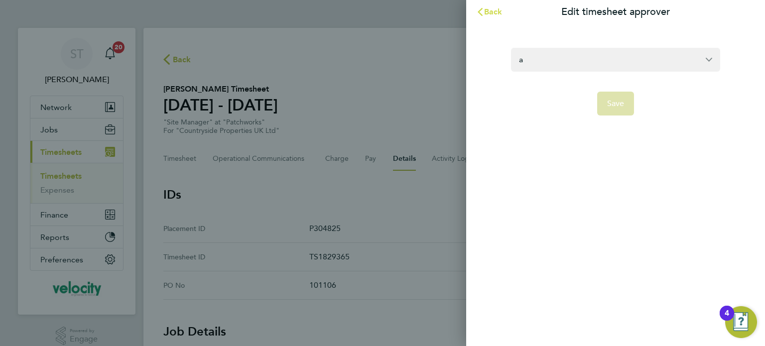
type input "a"
click at [496, 9] on span "Back" at bounding box center [493, 11] width 18 height 9
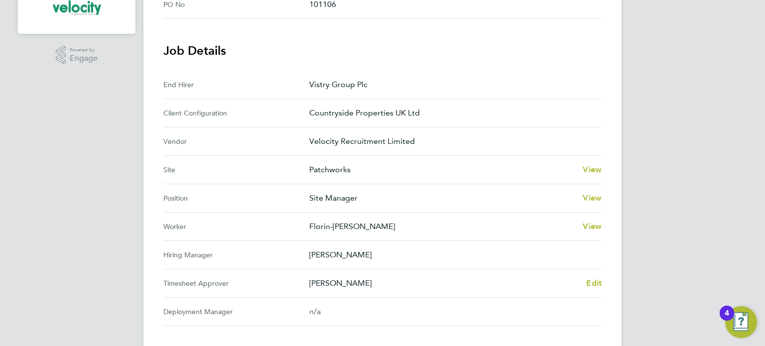
scroll to position [299, 0]
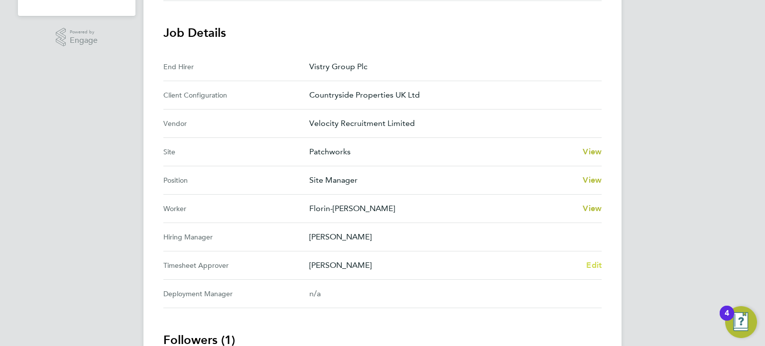
click at [597, 264] on span "Edit" at bounding box center [593, 264] width 15 height 9
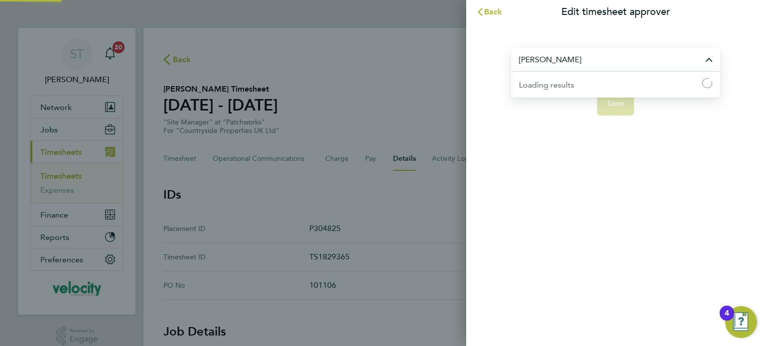
click at [552, 55] on input "[PERSON_NAME]" at bounding box center [615, 59] width 209 height 23
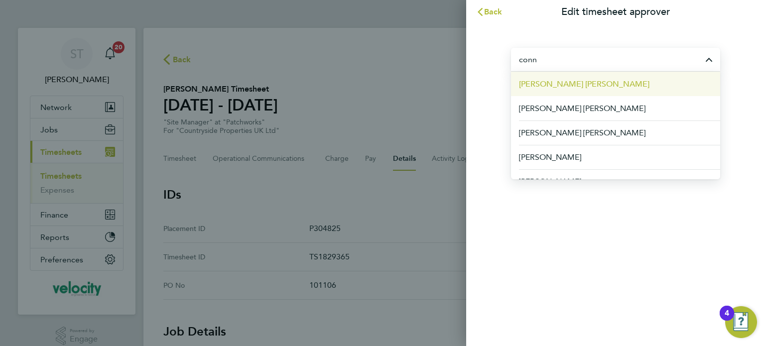
click at [570, 84] on span "[PERSON_NAME] [PERSON_NAME]" at bounding box center [584, 84] width 130 height 12
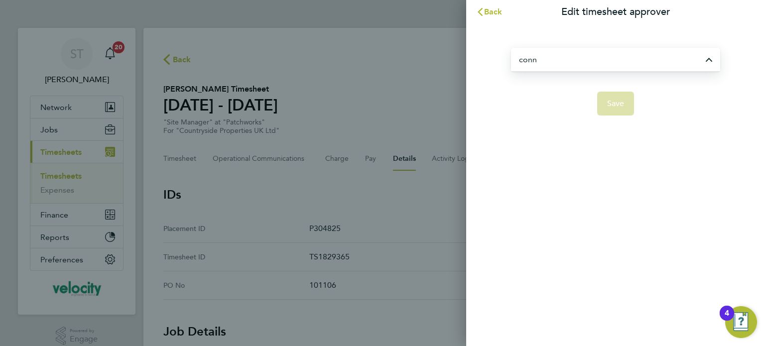
type input "[PERSON_NAME] [PERSON_NAME]"
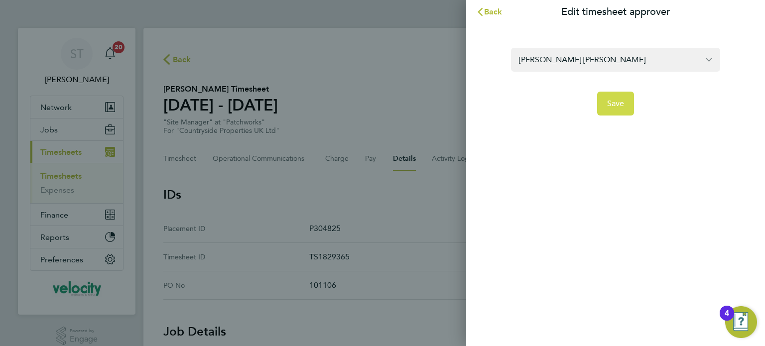
click at [617, 100] on span "Save" at bounding box center [615, 104] width 17 height 10
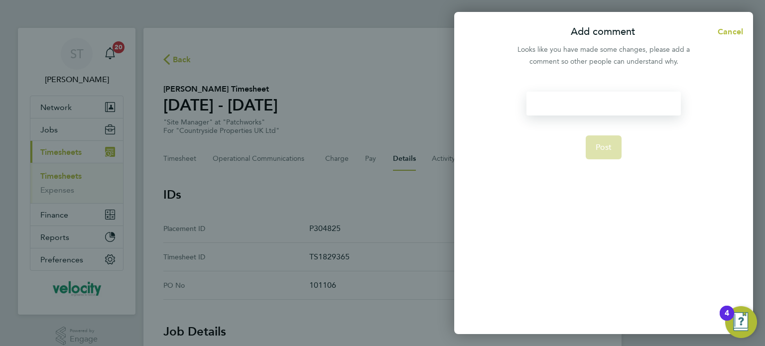
click at [575, 94] on div at bounding box center [603, 104] width 154 height 24
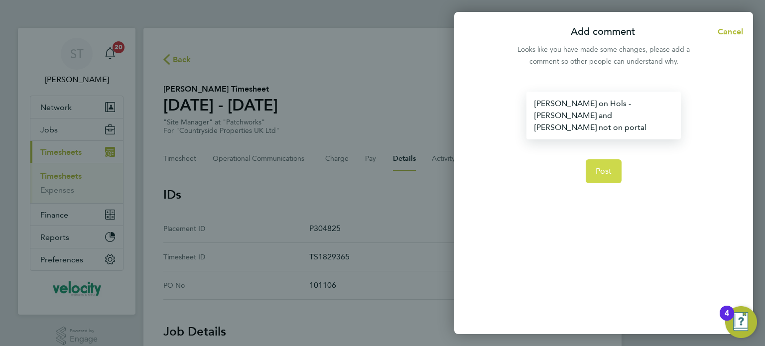
click at [604, 166] on span "Post" at bounding box center [604, 171] width 16 height 10
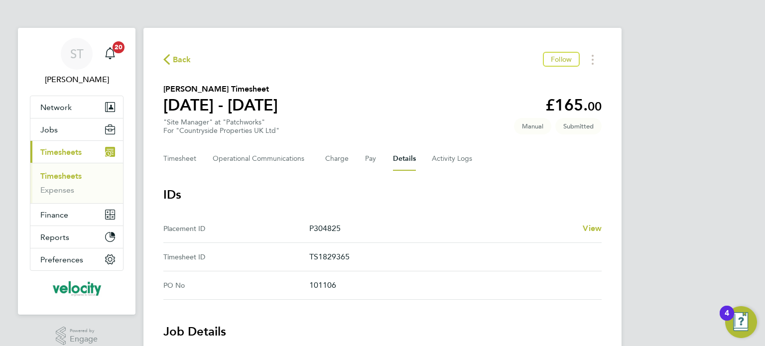
click at [183, 60] on span "Back" at bounding box center [182, 60] width 18 height 12
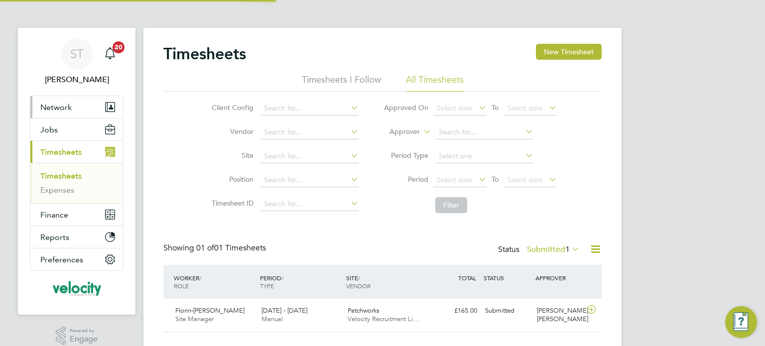
scroll to position [25, 87]
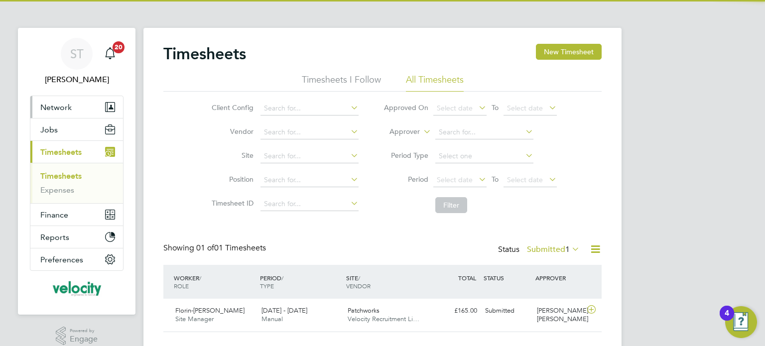
click at [70, 110] on span "Network" at bounding box center [55, 107] width 31 height 9
